Goal: Transaction & Acquisition: Purchase product/service

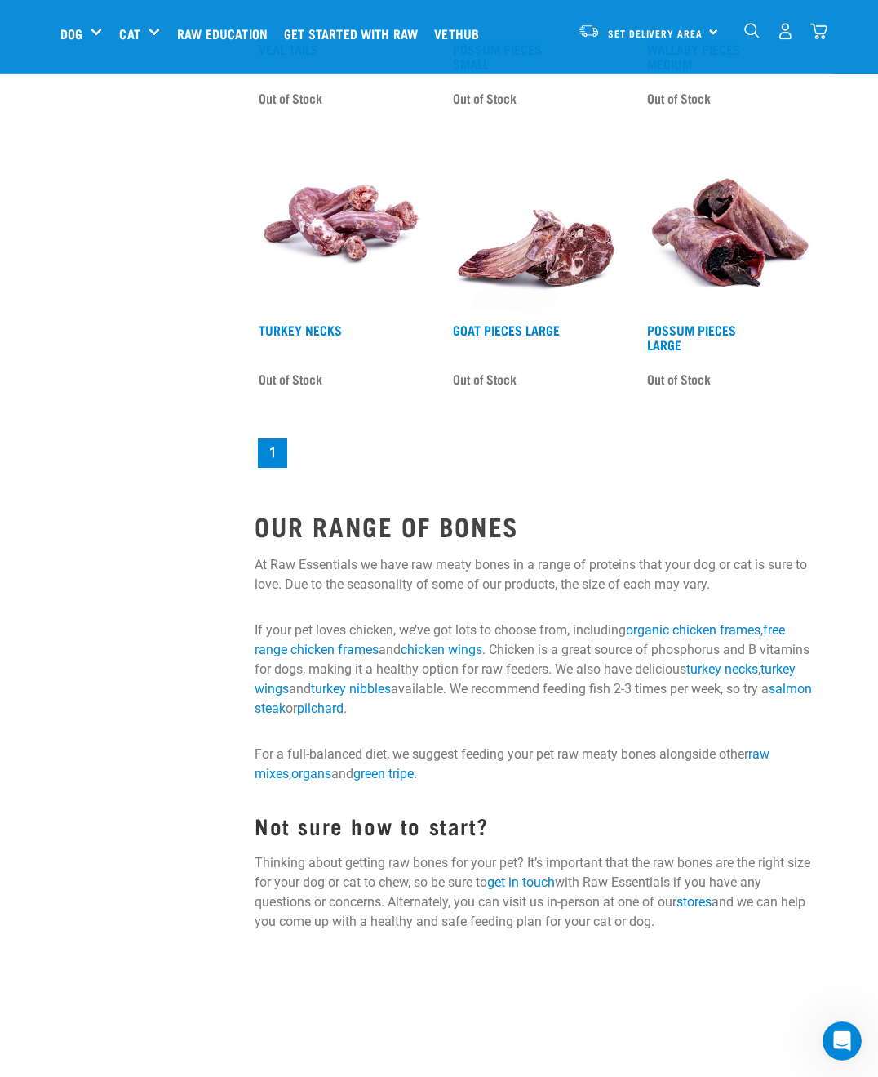
scroll to position [2072, 0]
click at [711, 904] on link "stores" at bounding box center [694, 902] width 35 height 16
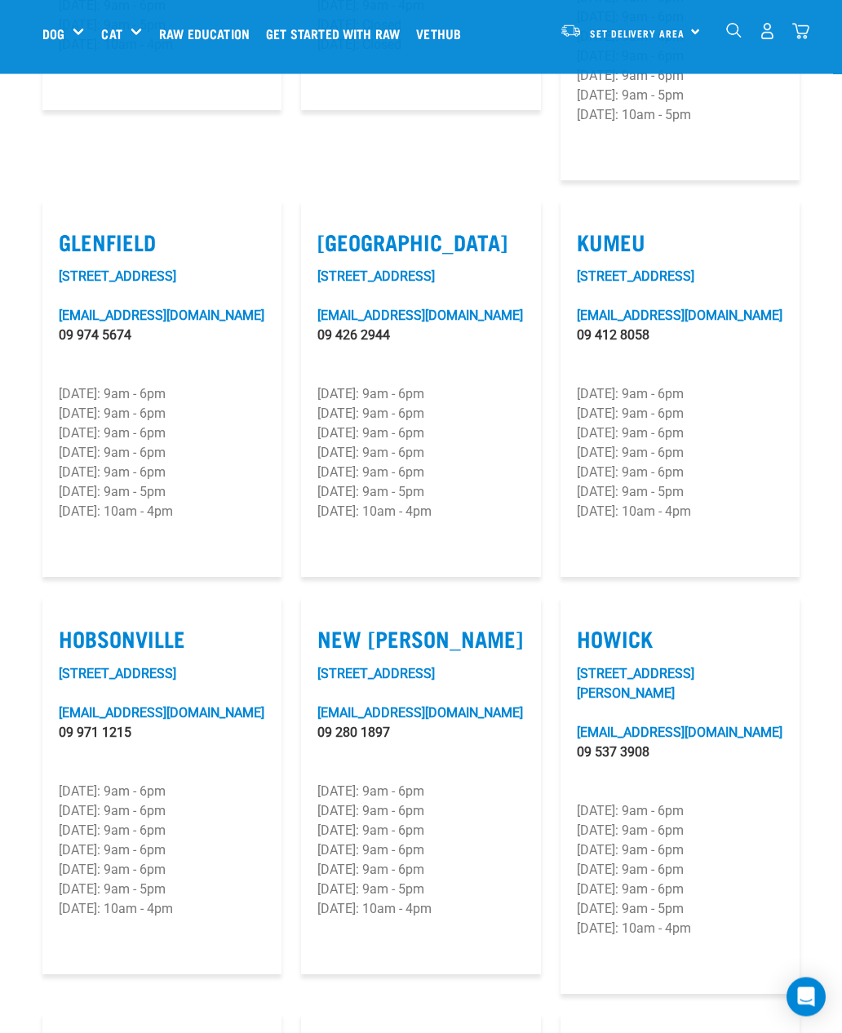
scroll to position [943, 0]
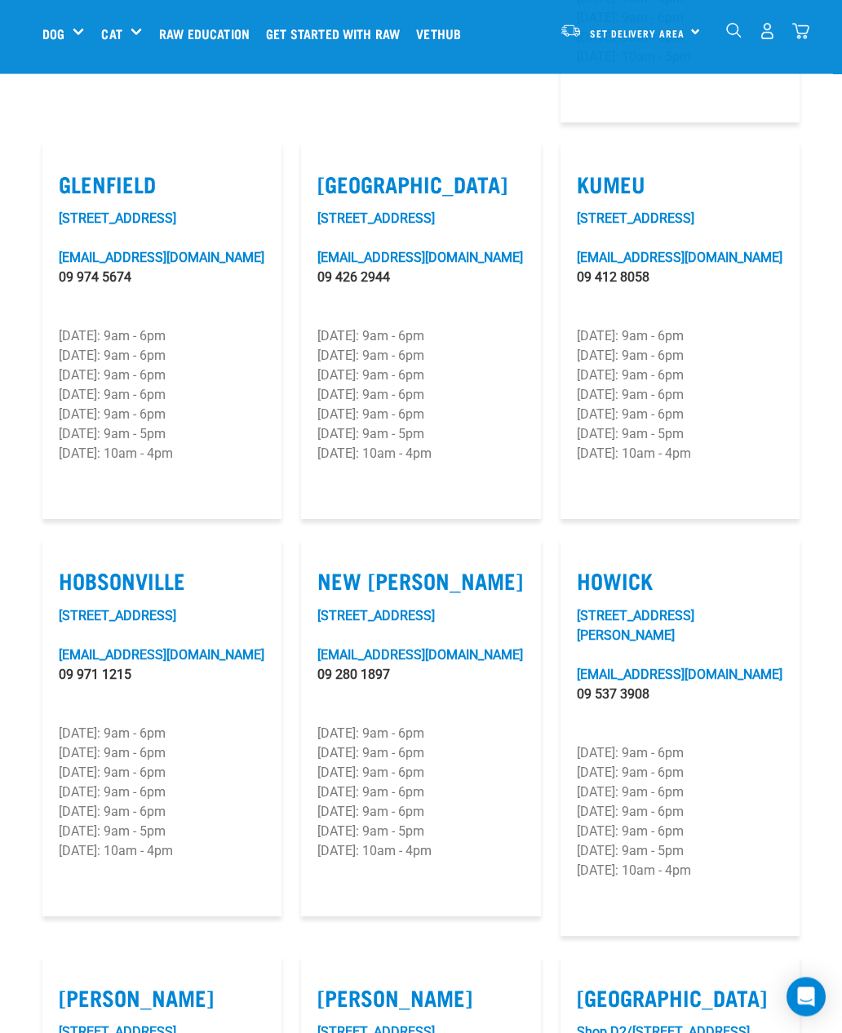
click at [402, 609] on link "2 Astley Avenue" at bounding box center [376, 617] width 118 height 16
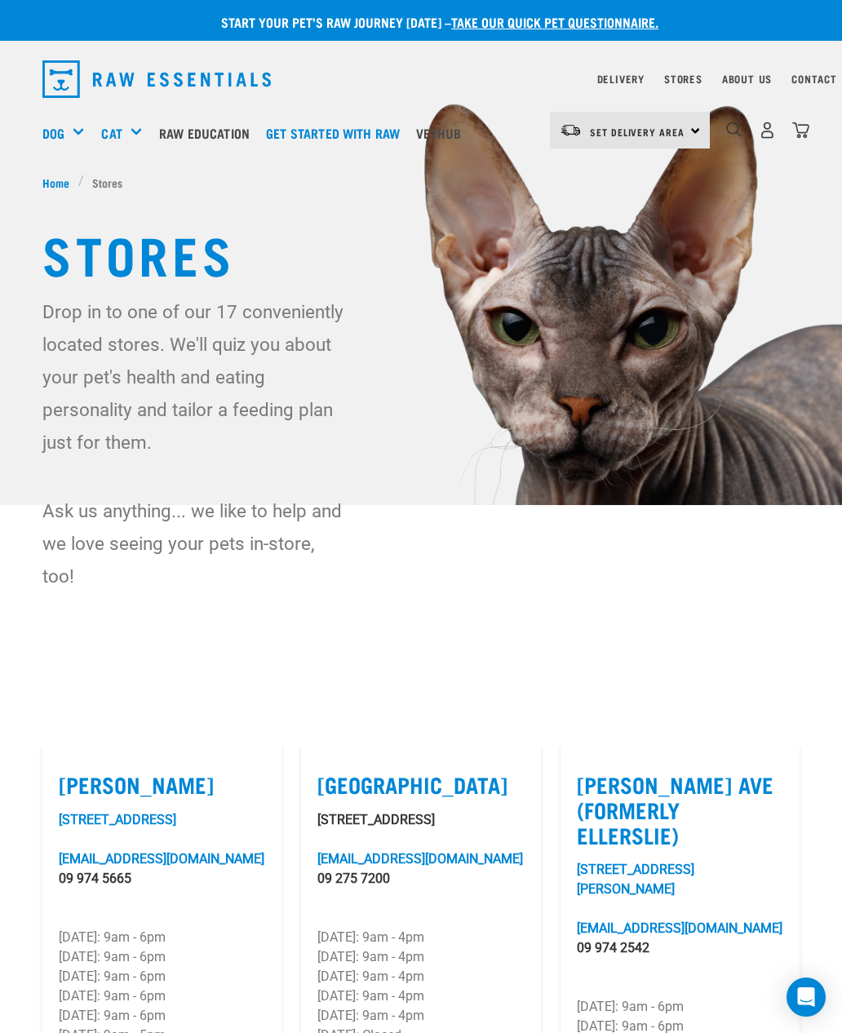
click at [0, 0] on div "Shop All Dog" at bounding box center [0, 0] width 0 height 0
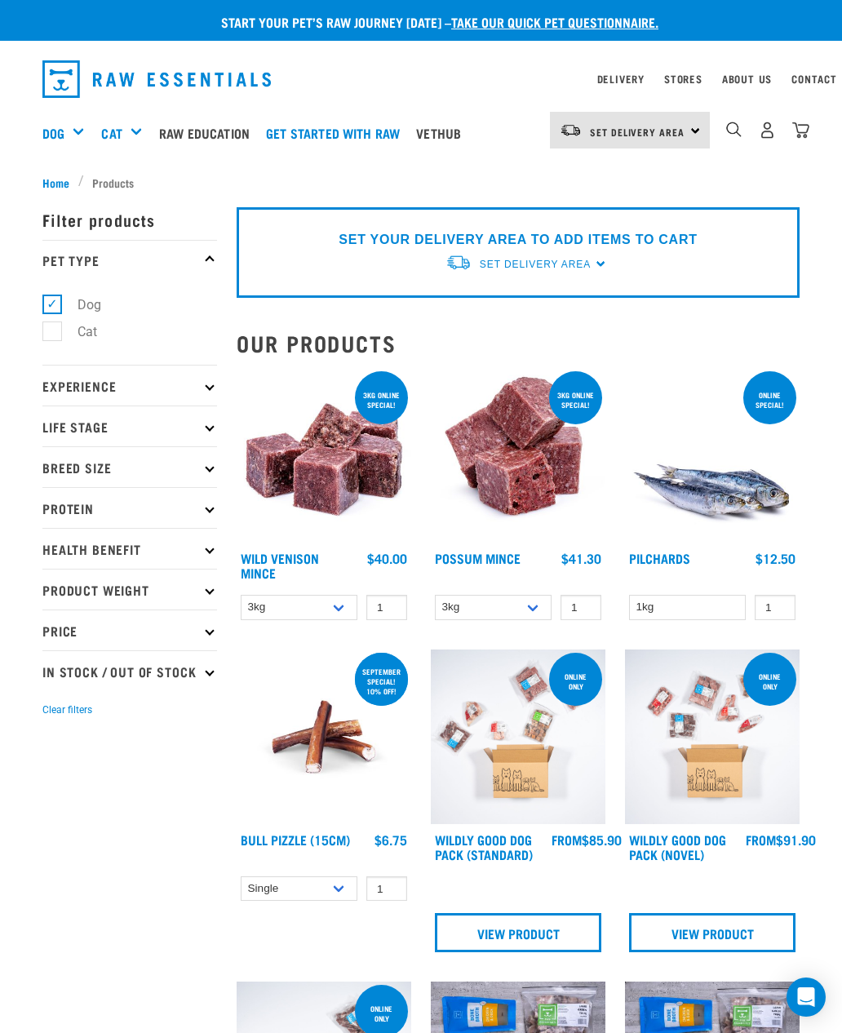
click at [589, 253] on div "Set Delivery Area" at bounding box center [535, 264] width 111 height 29
click at [508, 304] on link "[GEOGRAPHIC_DATA]" at bounding box center [527, 302] width 162 height 27
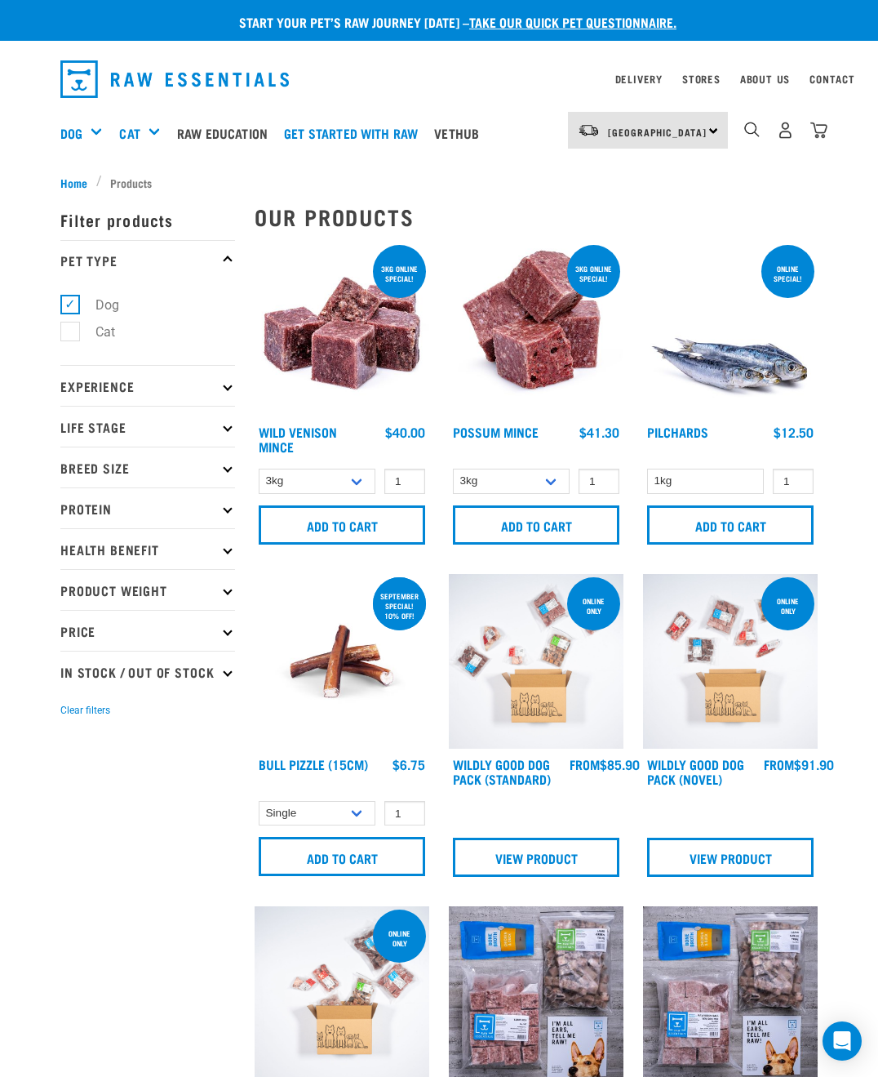
scroll to position [9, 0]
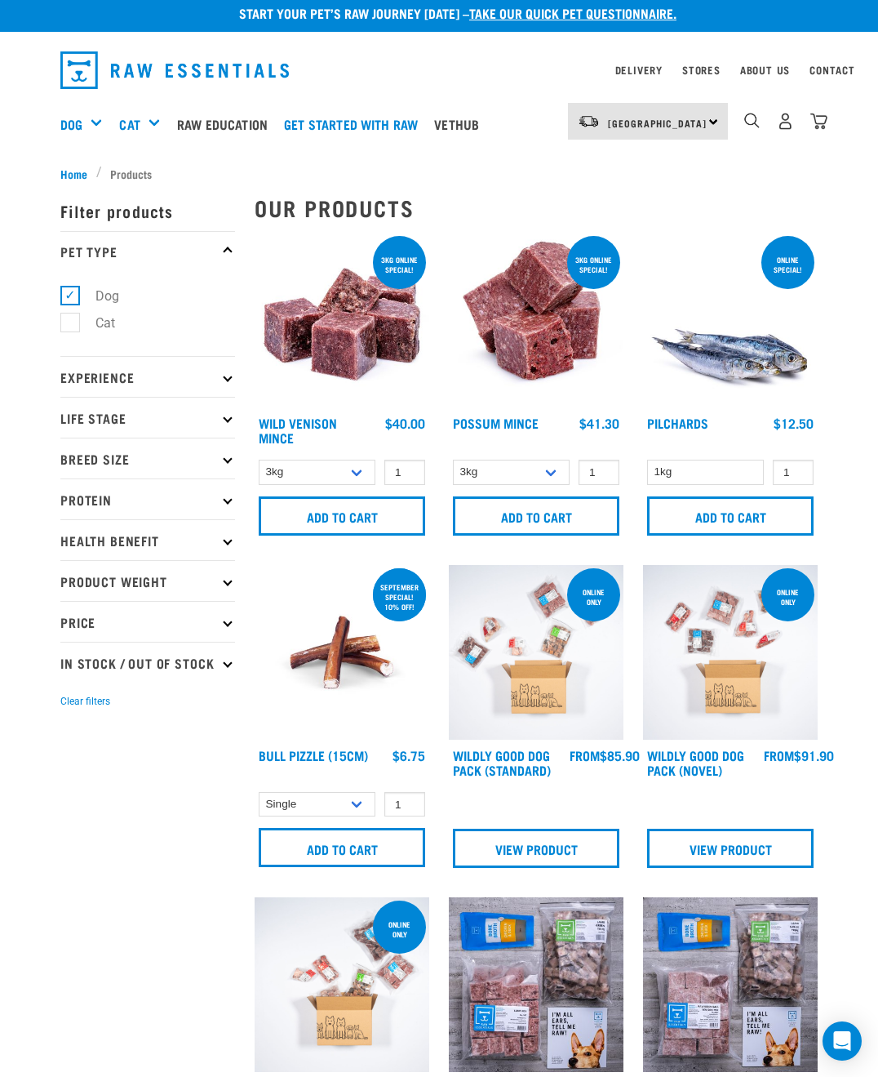
click at [234, 419] on p "Life Stage" at bounding box center [147, 417] width 175 height 41
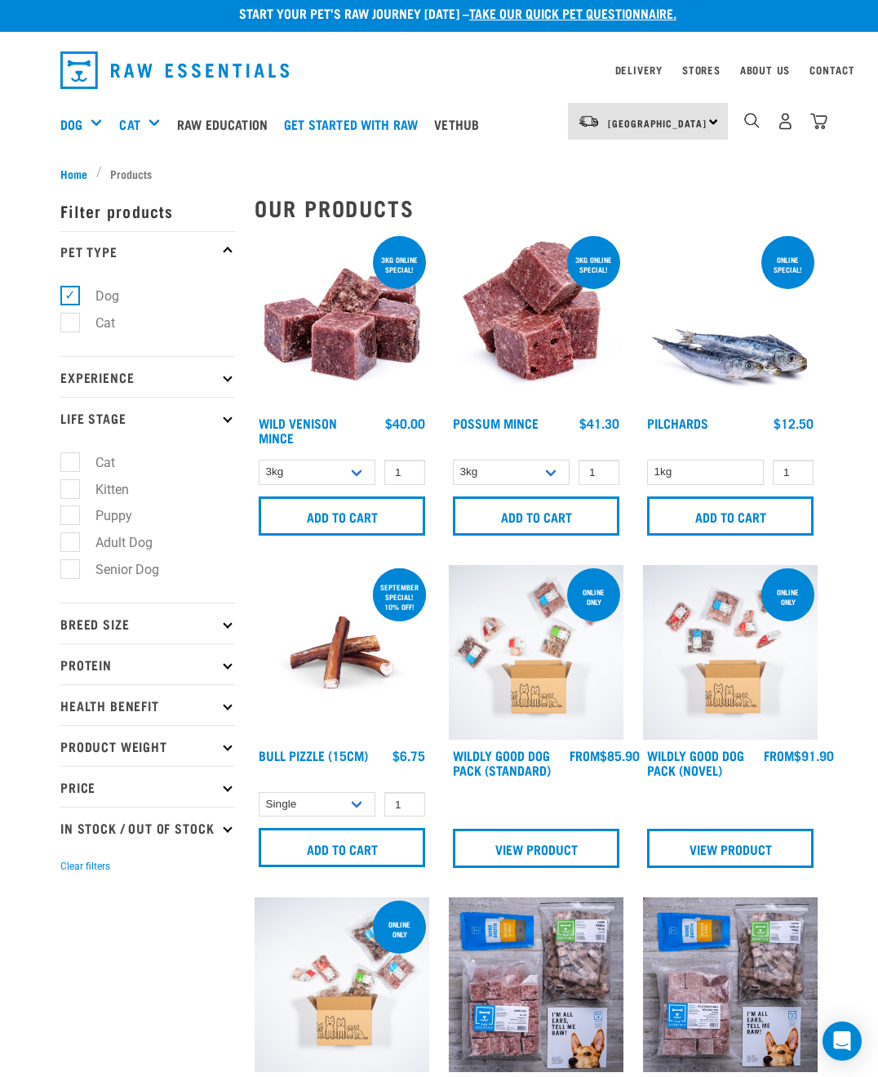
click at [82, 516] on label "Puppy" at bounding box center [103, 515] width 69 height 20
click at [71, 516] on input "Puppy" at bounding box center [65, 513] width 11 height 11
checkbox input "true"
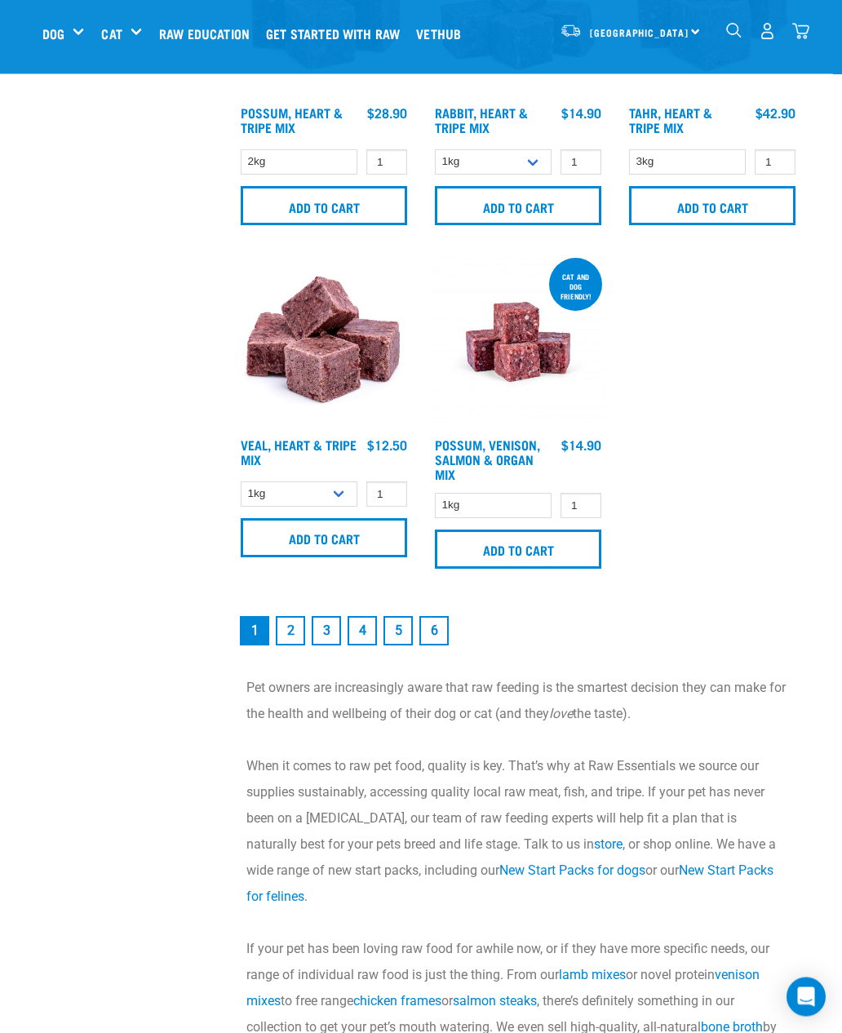
scroll to position [3205, 0]
click at [442, 636] on link "6" at bounding box center [434, 629] width 29 height 29
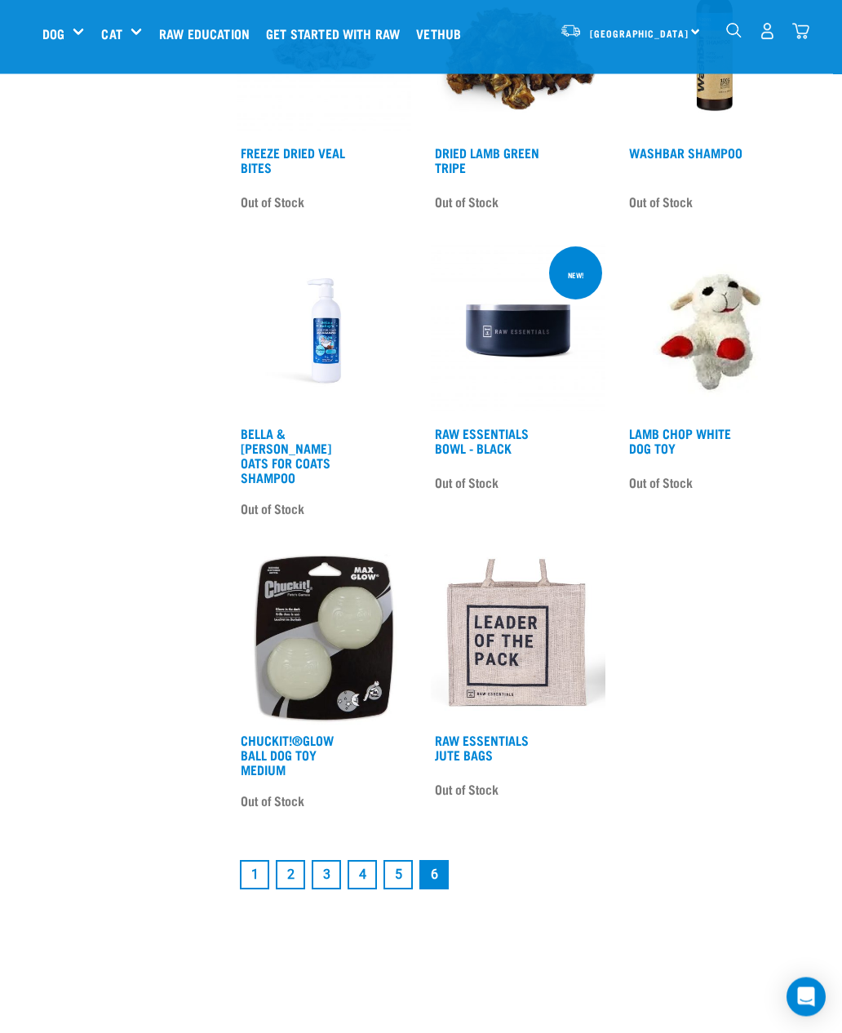
scroll to position [2182, 0]
click at [397, 864] on link "5" at bounding box center [398, 874] width 29 height 29
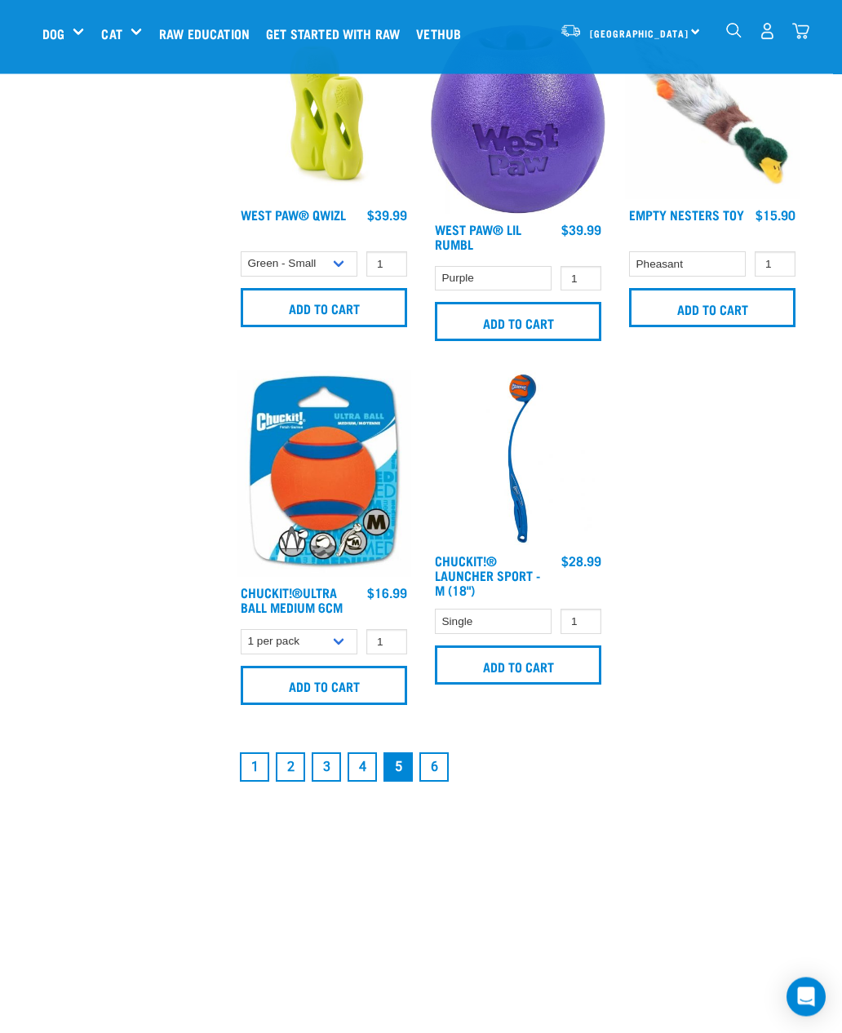
scroll to position [3114, 0]
click at [366, 782] on link "4" at bounding box center [362, 767] width 29 height 29
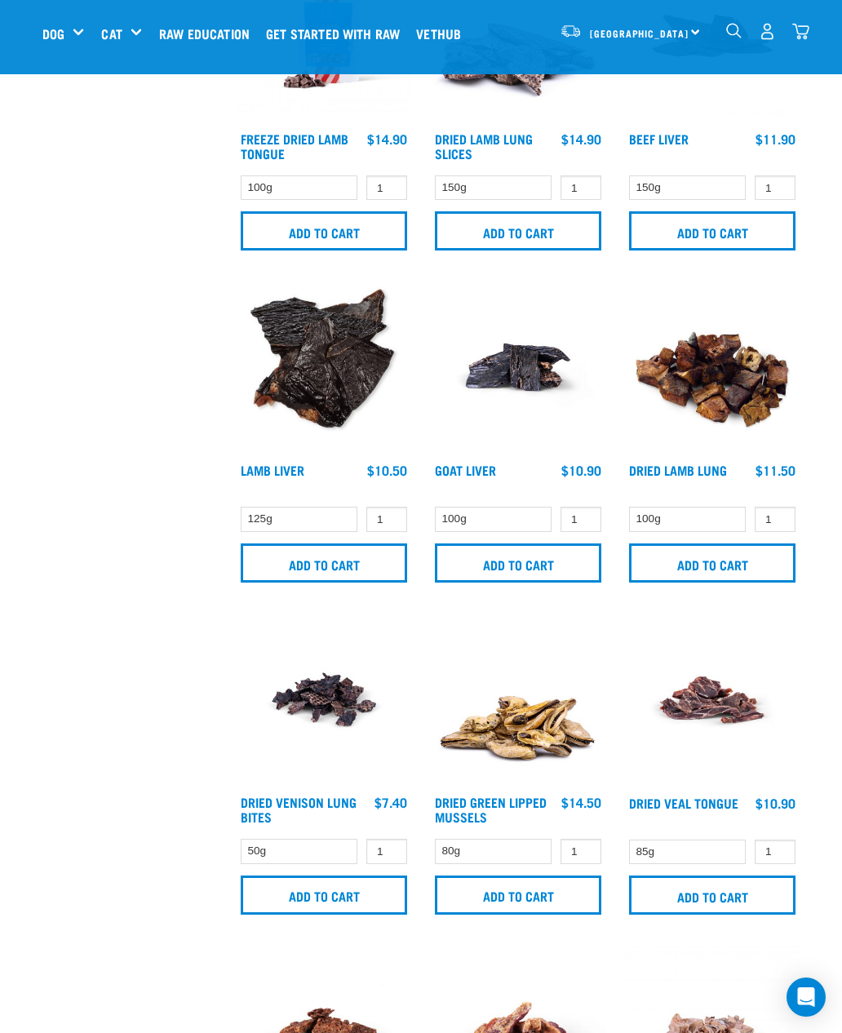
scroll to position [831, 0]
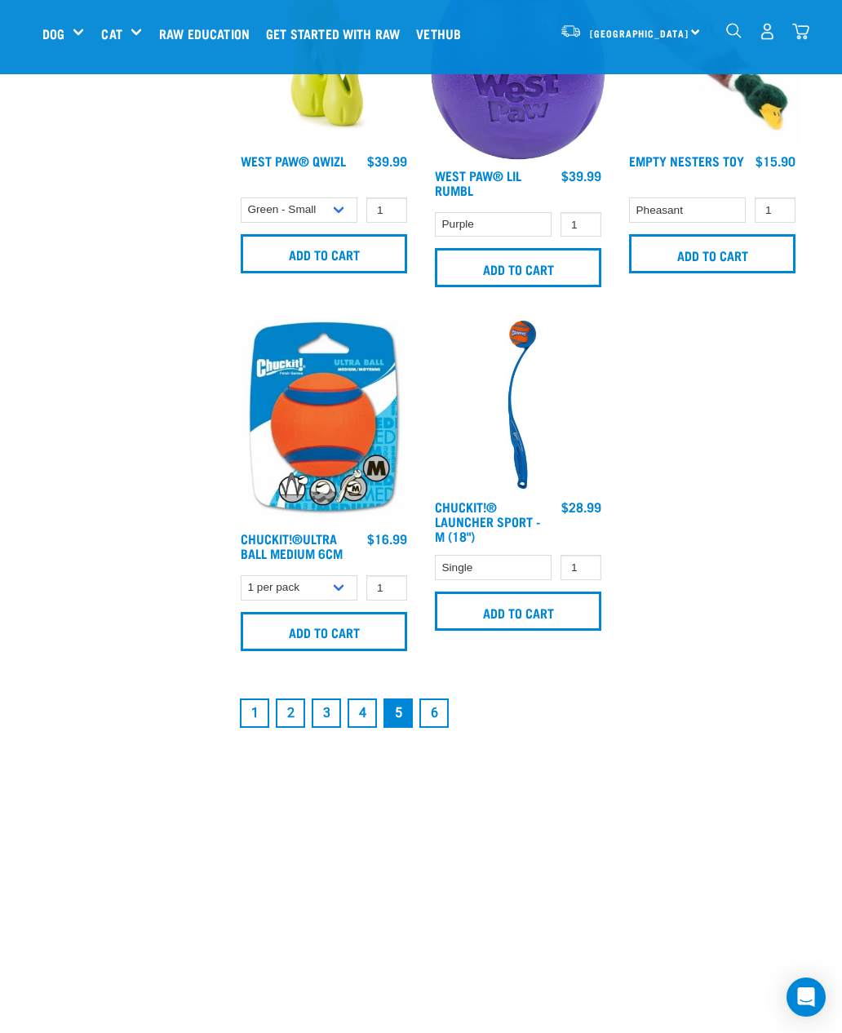
click at [366, 728] on link "4" at bounding box center [362, 713] width 29 height 29
click at [363, 728] on link "4" at bounding box center [362, 713] width 29 height 29
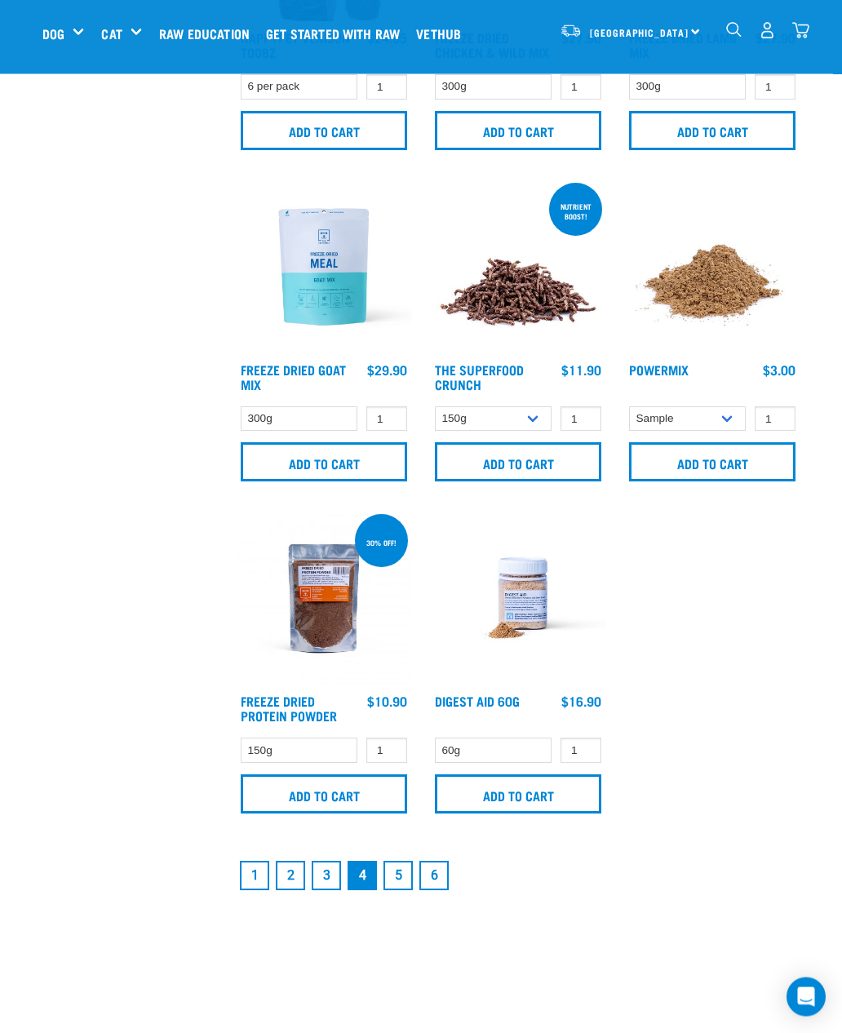
scroll to position [2952, 0]
click at [326, 890] on link "3" at bounding box center [326, 874] width 29 height 29
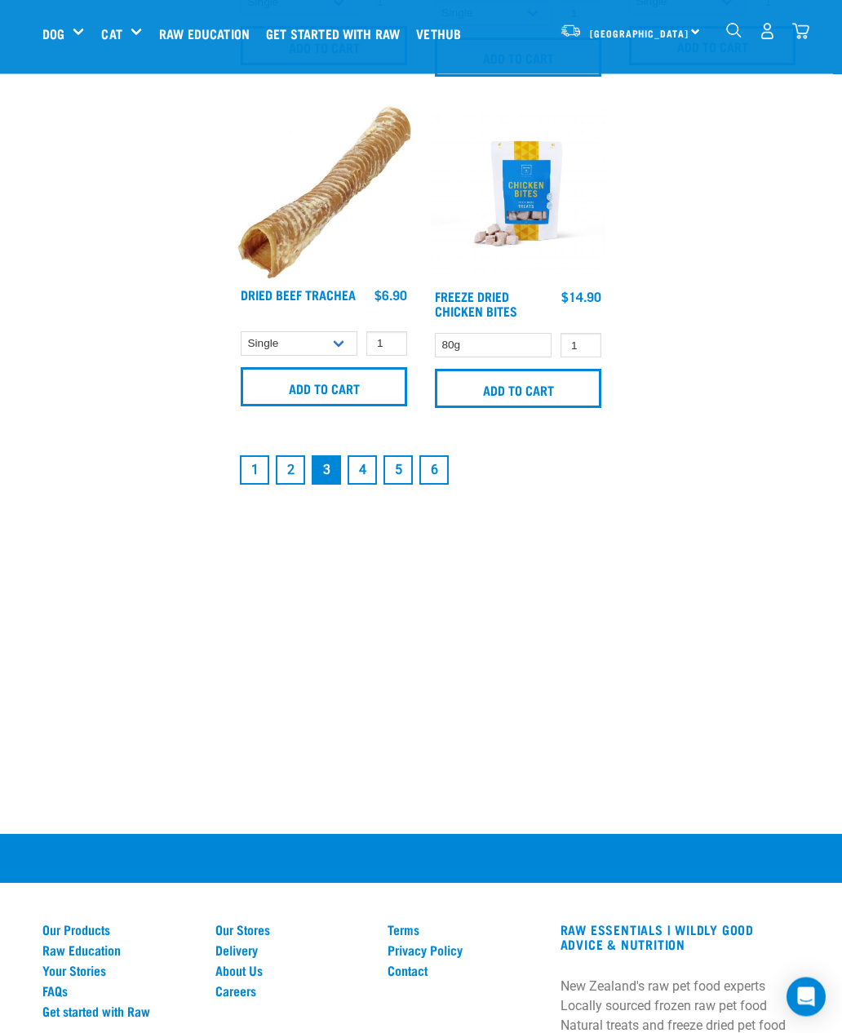
scroll to position [3359, 0]
click at [290, 463] on link "2" at bounding box center [290, 469] width 29 height 29
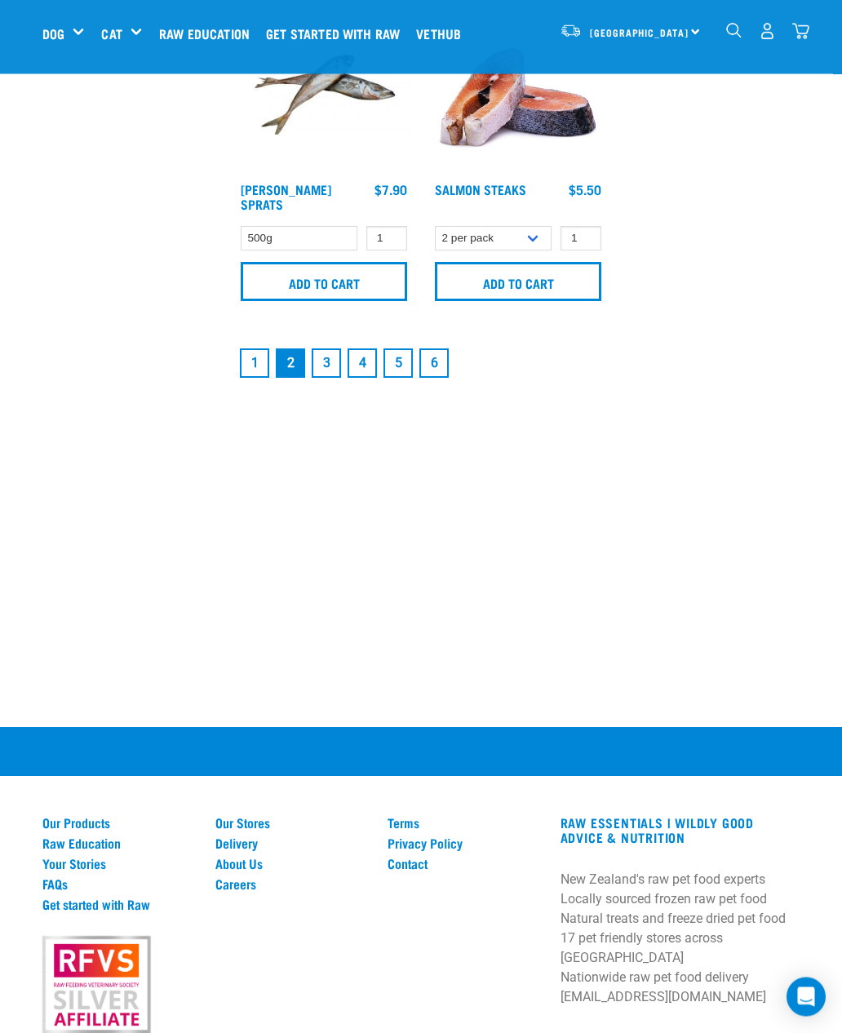
scroll to position [3460, 0]
click at [259, 359] on link "1" at bounding box center [254, 363] width 29 height 29
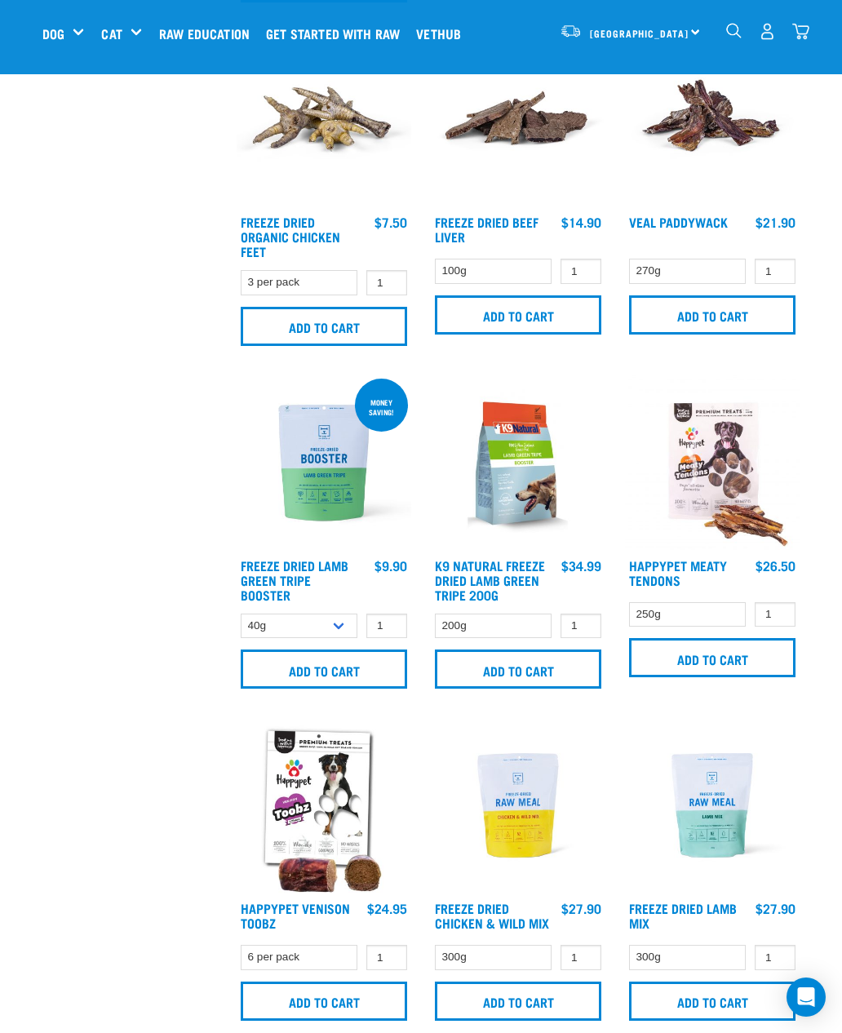
scroll to position [2080, 0]
